Goal: Information Seeking & Learning: Learn about a topic

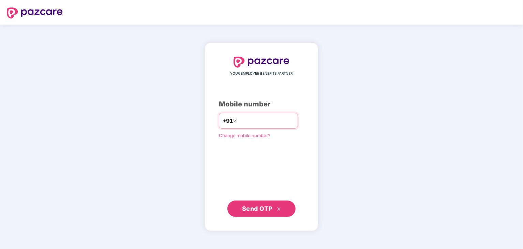
type input "**********"
click at [254, 206] on span "Send OTP" at bounding box center [257, 208] width 30 height 7
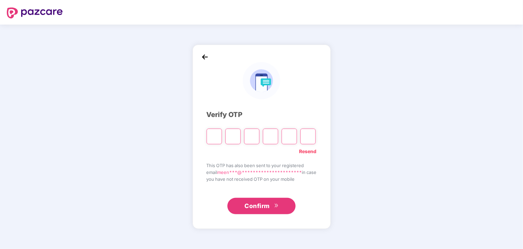
type input "*"
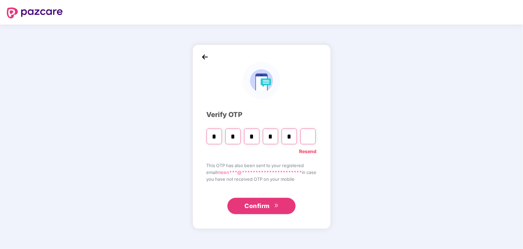
type input "*"
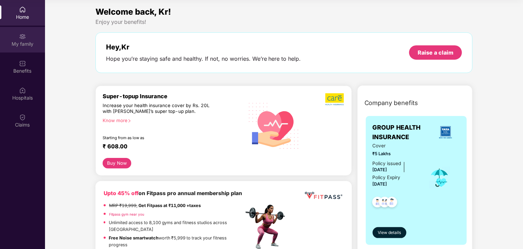
click at [23, 40] on div "My family" at bounding box center [22, 40] width 45 height 26
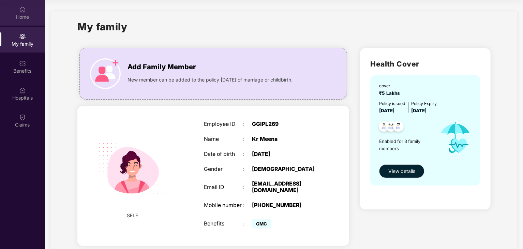
click at [21, 11] on img at bounding box center [22, 9] width 7 height 7
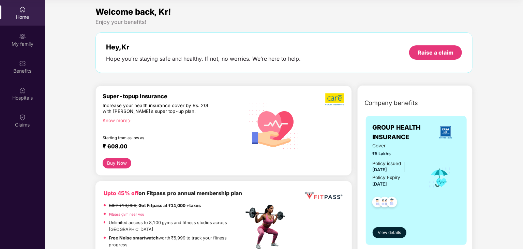
scroll to position [4, 0]
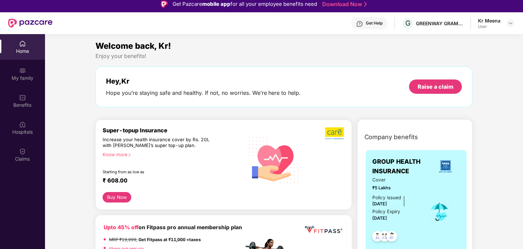
click at [121, 156] on div "Know more" at bounding box center [171, 154] width 137 height 5
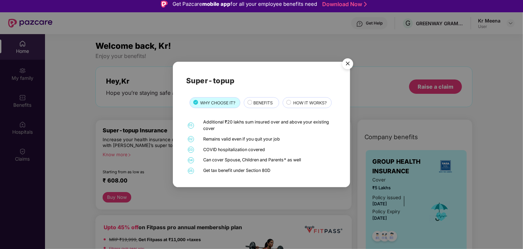
scroll to position [38, 0]
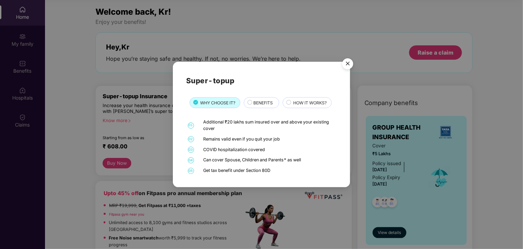
click at [261, 102] on span "BENEFITS" at bounding box center [262, 103] width 19 height 6
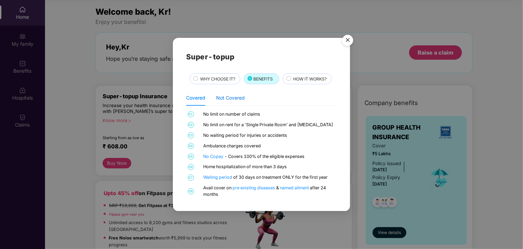
click at [224, 99] on div "Not Covered" at bounding box center [230, 98] width 29 height 8
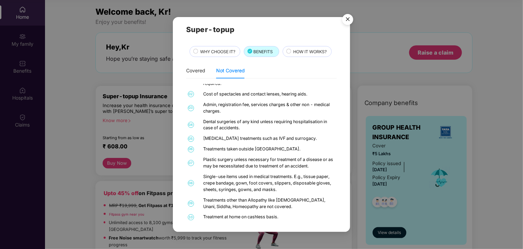
scroll to position [8, 0]
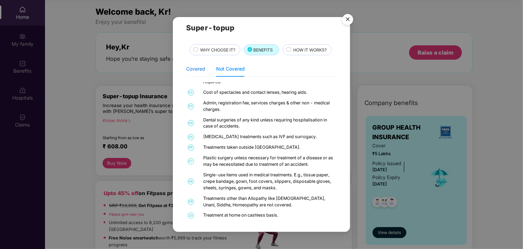
click at [193, 68] on div "Covered" at bounding box center [195, 69] width 19 height 8
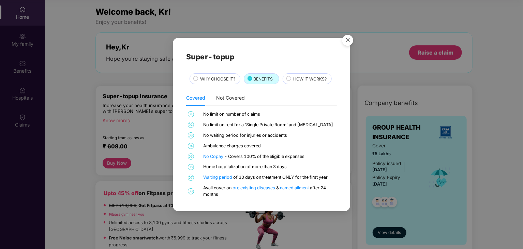
click at [301, 76] on span "HOW IT WORKS?" at bounding box center [309, 79] width 33 height 6
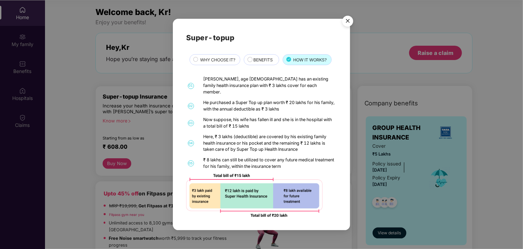
scroll to position [38, 0]
click at [195, 62] on circle at bounding box center [196, 59] width 4 height 4
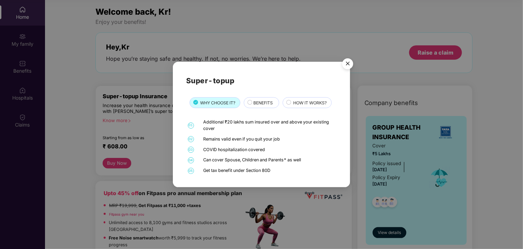
click at [345, 63] on img "Close" at bounding box center [347, 64] width 19 height 19
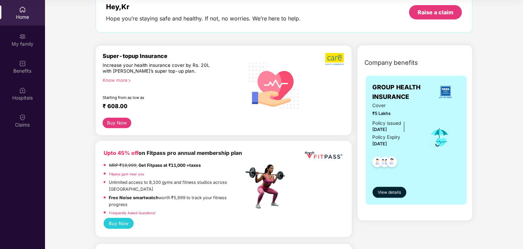
scroll to position [0, 0]
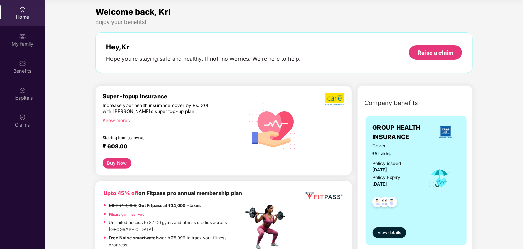
click at [117, 121] on div "Know more" at bounding box center [171, 120] width 137 height 5
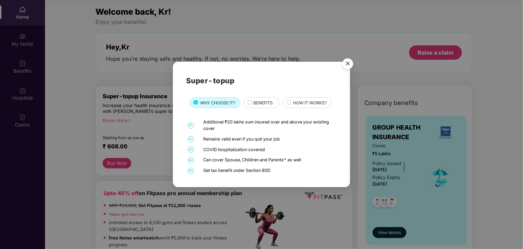
click at [370, 29] on div "Super-topup WHY CHOOSE IT? BENEFITS HOW IT WORKS? 01 Additional ₹20 lakhs sum i…" at bounding box center [261, 124] width 523 height 249
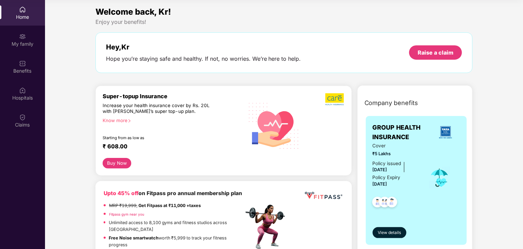
click at [109, 120] on div "Know more" at bounding box center [171, 120] width 137 height 5
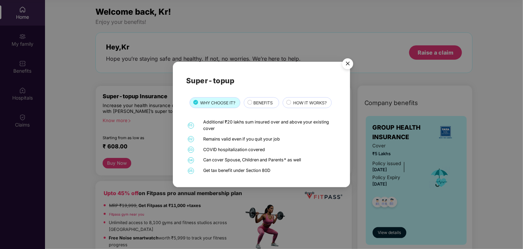
click at [348, 66] on img "Close" at bounding box center [347, 64] width 19 height 19
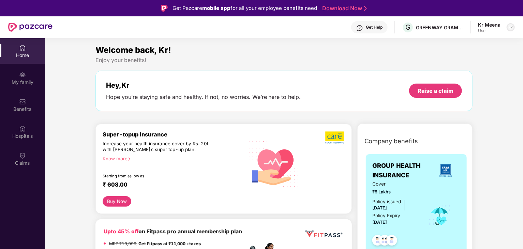
click at [511, 28] on img at bounding box center [510, 27] width 5 height 5
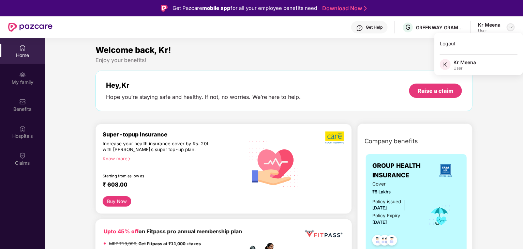
click at [511, 28] on img at bounding box center [510, 27] width 5 height 5
